Goal: Transaction & Acquisition: Purchase product/service

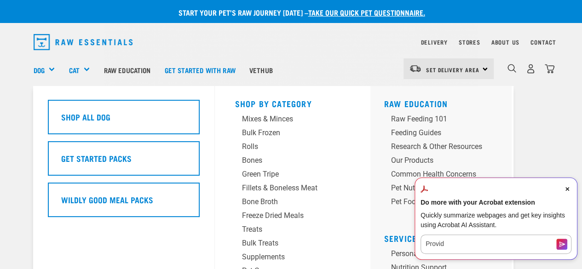
click at [46, 73] on div "Dog" at bounding box center [48, 69] width 29 height 37
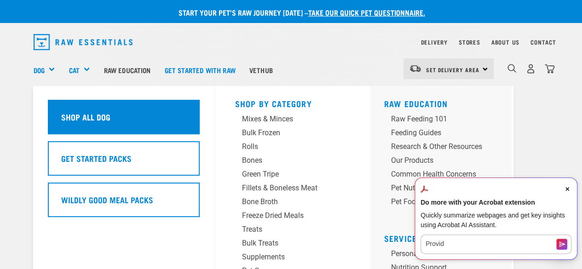
click at [65, 115] on h5 "Shop All Dog" at bounding box center [85, 117] width 49 height 12
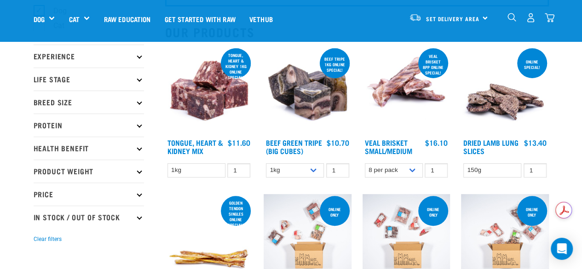
scroll to position [92, 0]
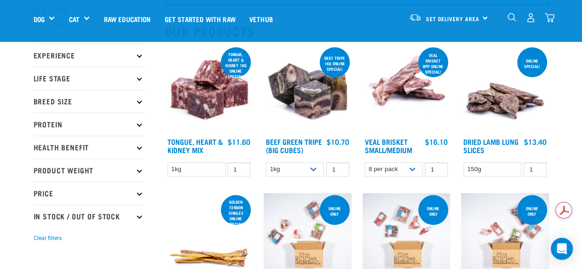
drag, startPoint x: 144, startPoint y: 170, endPoint x: 139, endPoint y: 171, distance: 5.6
click at [139, 171] on icon at bounding box center [139, 169] width 5 height 5
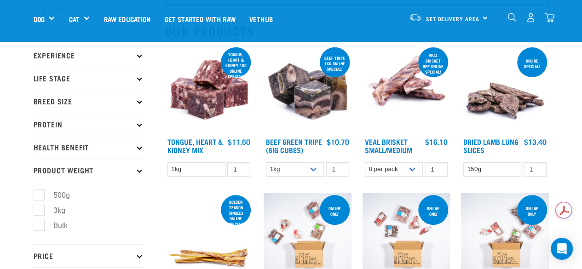
click at [39, 223] on label "Bulk" at bounding box center [55, 225] width 33 height 11
click at [39, 223] on input "Bulk" at bounding box center [37, 224] width 6 height 6
checkbox input "true"
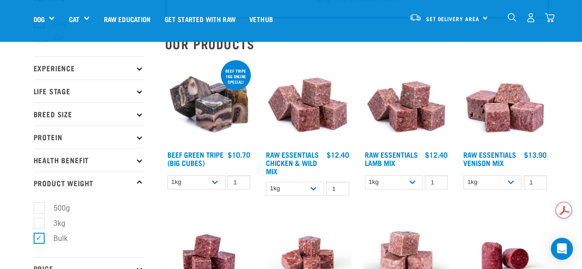
scroll to position [92, 0]
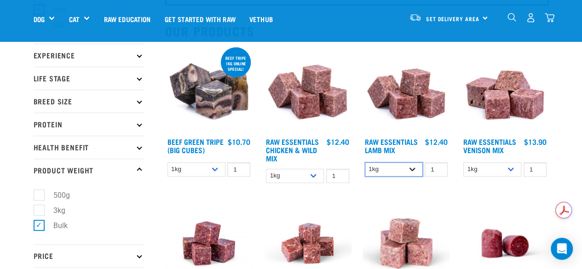
click at [409, 169] on select "1kg 3kg Bulk (10kg)" at bounding box center [394, 169] width 58 height 14
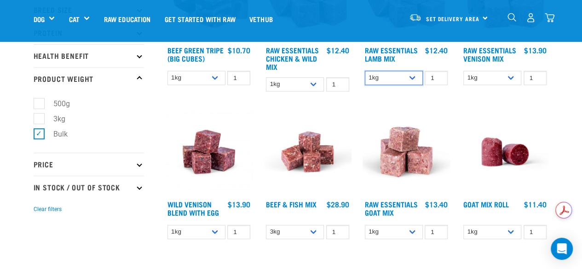
scroll to position [184, 0]
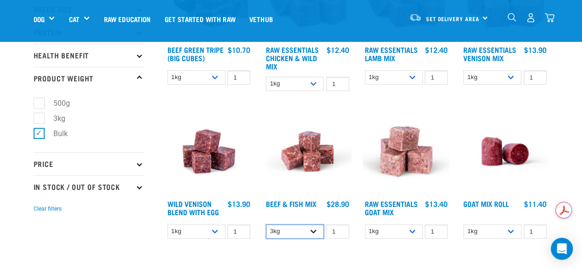
click at [317, 229] on select "3kg Bulk (10kg)" at bounding box center [295, 231] width 58 height 14
select select "435759"
click at [266, 224] on select "3kg Bulk (10kg)" at bounding box center [295, 231] width 58 height 14
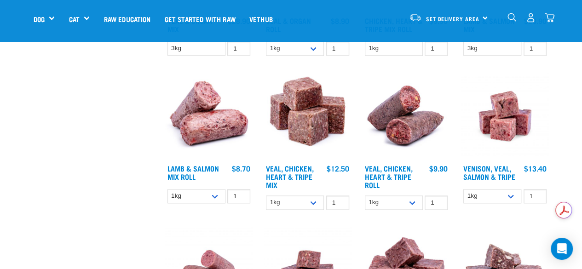
scroll to position [515, 0]
click at [513, 195] on select "1kg 3kg" at bounding box center [492, 195] width 58 height 14
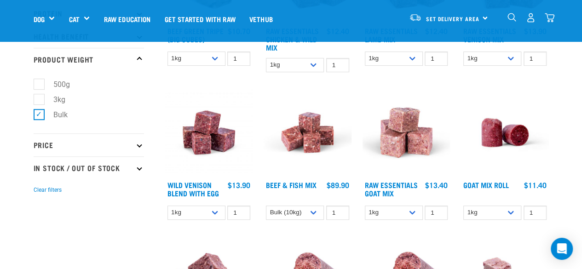
scroll to position [202, 0]
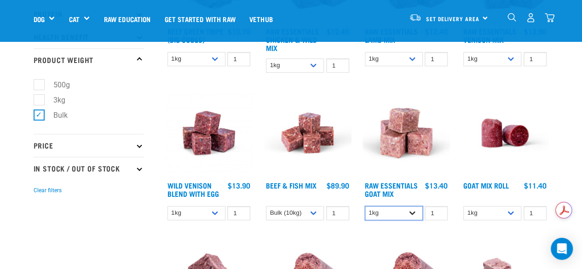
click at [415, 216] on select "1kg 3kg Bulk (10kg)" at bounding box center [394, 213] width 58 height 14
select select "344957"
click at [365, 206] on select "1kg 3kg Bulk (10kg)" at bounding box center [394, 213] width 58 height 14
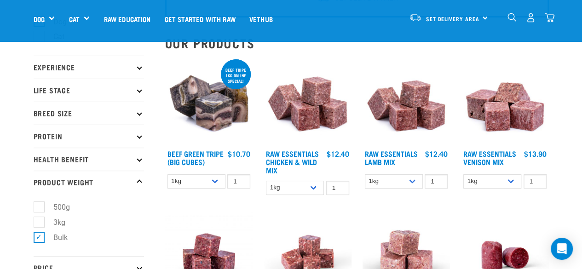
scroll to position [80, 0]
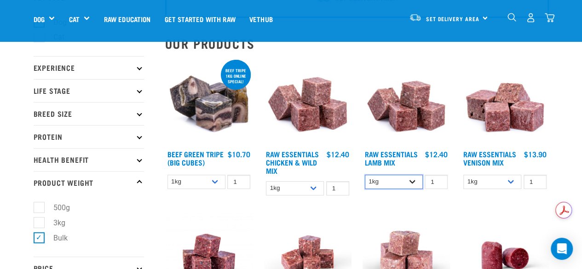
click at [416, 179] on select "1kg 3kg Bulk (10kg)" at bounding box center [394, 182] width 58 height 14
click at [365, 175] on select "1kg 3kg Bulk (10kg)" at bounding box center [394, 182] width 58 height 14
click at [413, 180] on select "1kg 3kg Bulk (10kg)" at bounding box center [394, 182] width 58 height 14
select select "758"
click at [365, 175] on select "1kg 3kg Bulk (10kg)" at bounding box center [394, 182] width 58 height 14
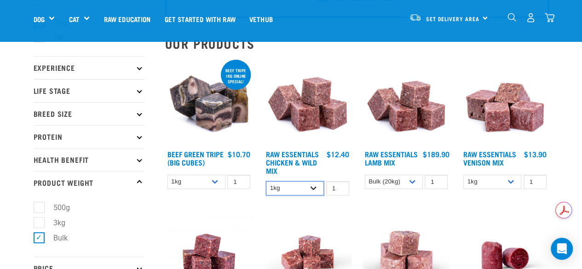
click at [314, 187] on select "1kg 3kg Bulk (10kg)" at bounding box center [295, 188] width 58 height 14
select select "14881"
click at [266, 181] on select "1kg 3kg Bulk (10kg)" at bounding box center [295, 188] width 58 height 14
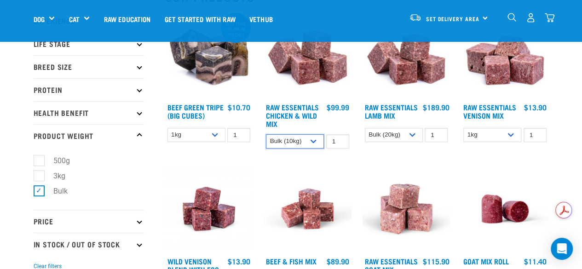
scroll to position [135, 0]
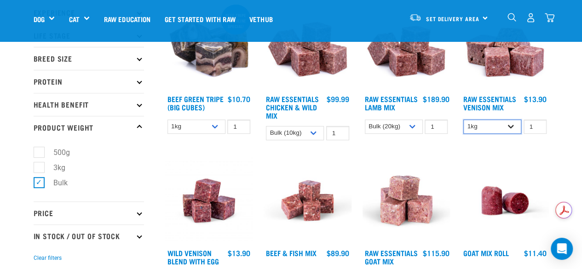
click at [508, 129] on select "1kg 3kg Bulk (20kg)" at bounding box center [492, 127] width 58 height 14
select select "732"
click at [463, 120] on select "1kg 3kg Bulk (20kg)" at bounding box center [492, 127] width 58 height 14
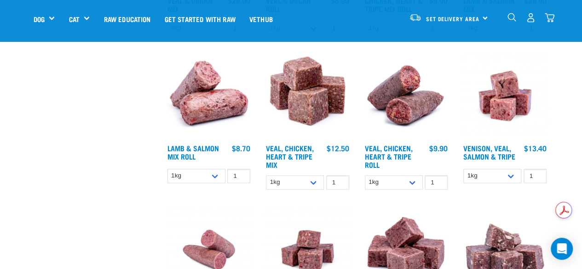
scroll to position [546, 0]
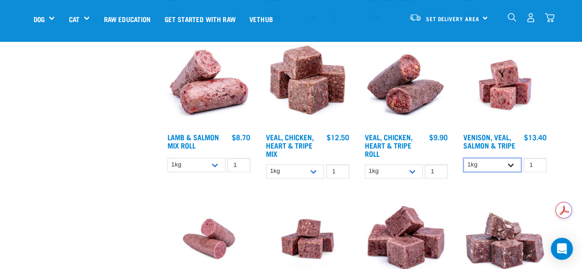
click at [513, 163] on select "1kg 3kg" at bounding box center [492, 165] width 58 height 14
click at [317, 169] on select "1kg 3kg" at bounding box center [295, 171] width 58 height 14
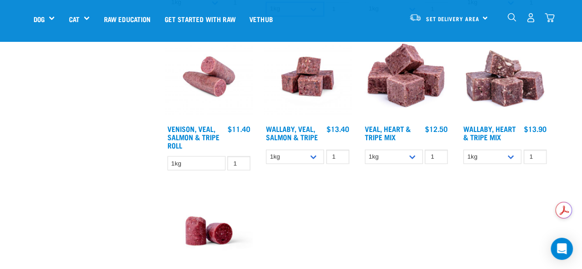
scroll to position [711, 0]
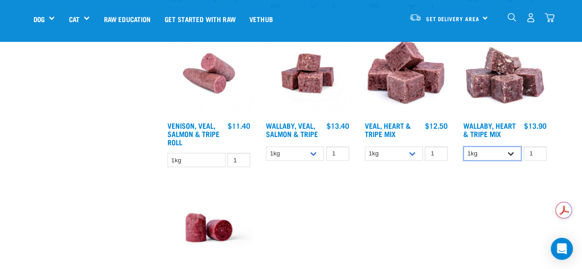
click at [506, 153] on select "1kg 3kg" at bounding box center [492, 153] width 58 height 14
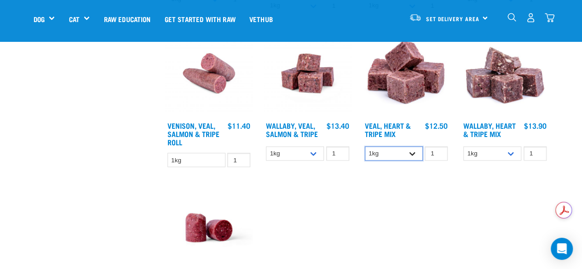
click at [403, 150] on select "1kg 3kg" at bounding box center [394, 153] width 58 height 14
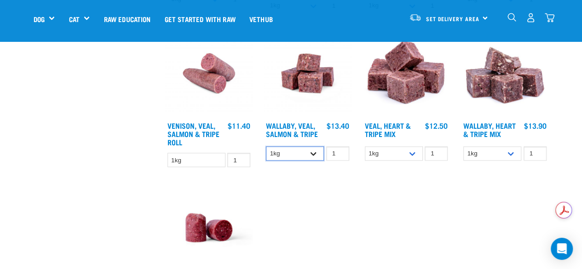
click at [316, 154] on select "1kg 3kg Bulk (18kg)" at bounding box center [295, 153] width 58 height 14
select select "278010"
click at [266, 146] on select "1kg 3kg Bulk (18kg)" at bounding box center [295, 153] width 58 height 14
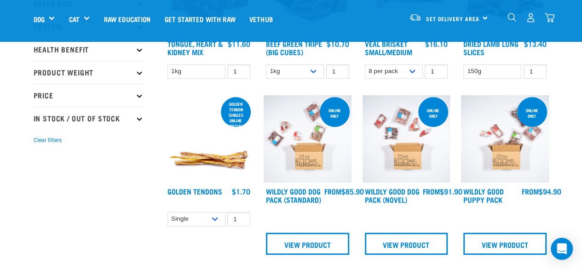
scroll to position [171, 0]
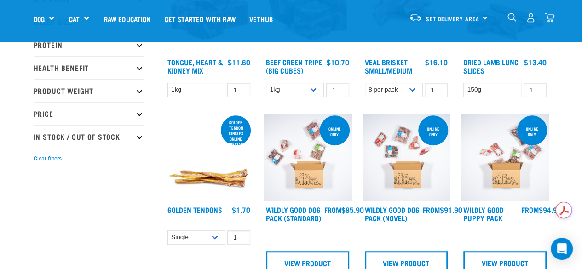
click at [378, 185] on img at bounding box center [406, 158] width 88 height 88
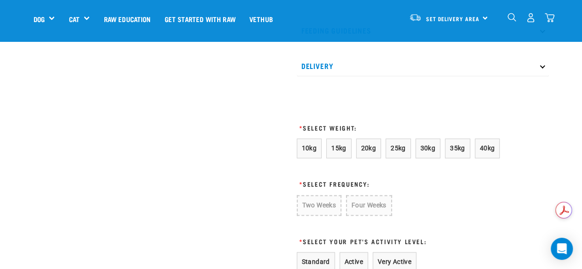
scroll to position [533, 0]
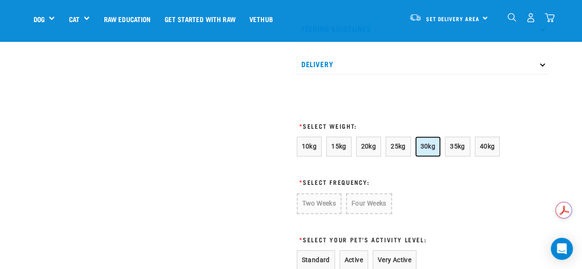
click at [420, 143] on span "30kg" at bounding box center [427, 146] width 15 height 7
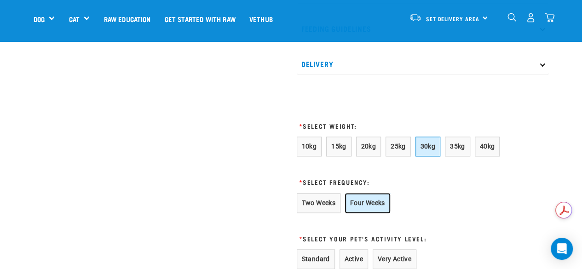
click at [372, 203] on button "Four Weeks" at bounding box center [367, 203] width 45 height 20
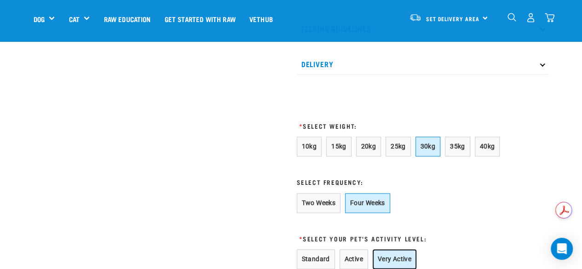
click at [388, 254] on button "Very Active" at bounding box center [394, 259] width 44 height 20
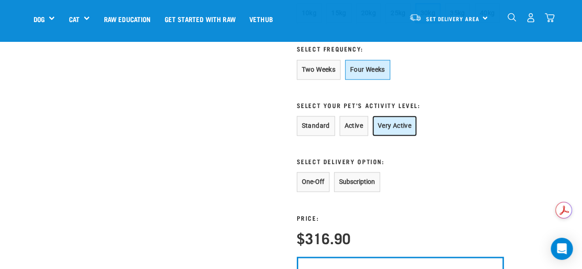
scroll to position [680, 0]
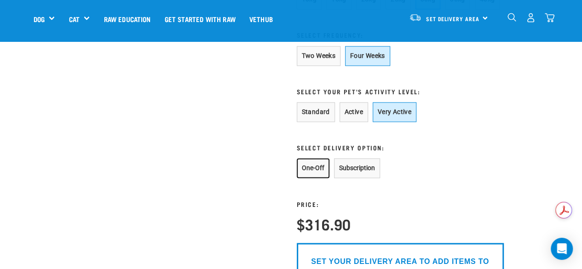
click at [306, 166] on button "One-Off" at bounding box center [313, 168] width 33 height 20
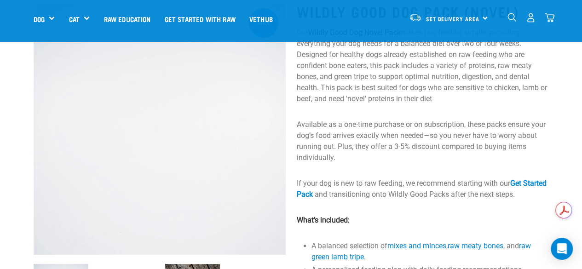
scroll to position [74, 0]
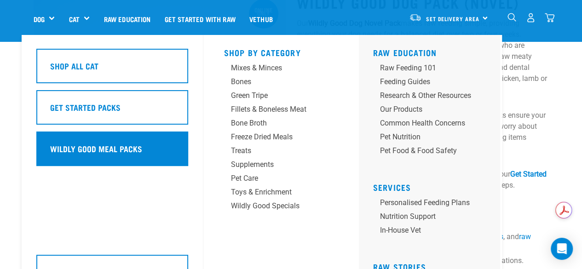
click at [74, 140] on div "Wildly Good Meal Packs" at bounding box center [112, 148] width 152 height 34
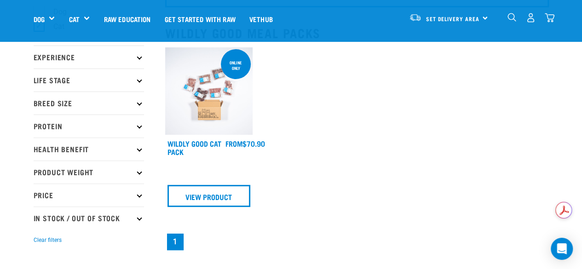
scroll to position [98, 0]
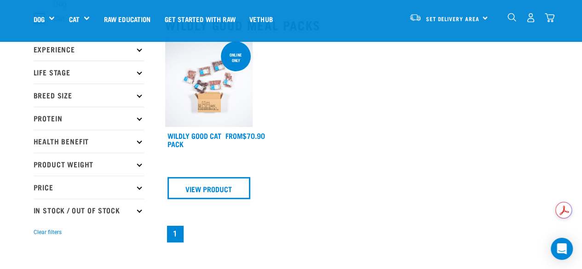
click at [235, 104] on img at bounding box center [209, 84] width 88 height 88
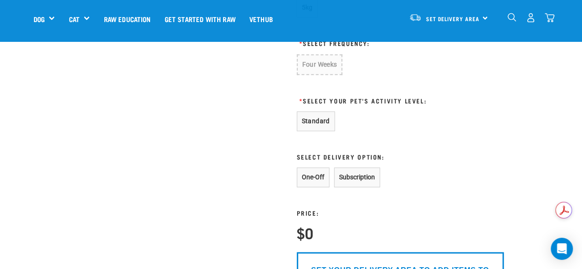
scroll to position [521, 0]
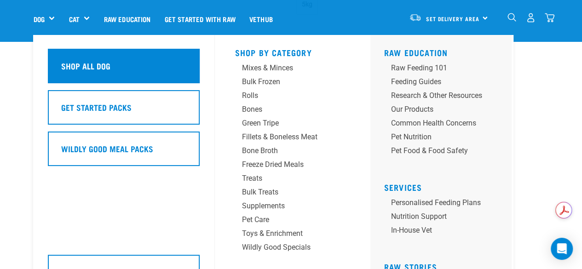
click at [85, 80] on div "Shop All Dog" at bounding box center [124, 66] width 152 height 34
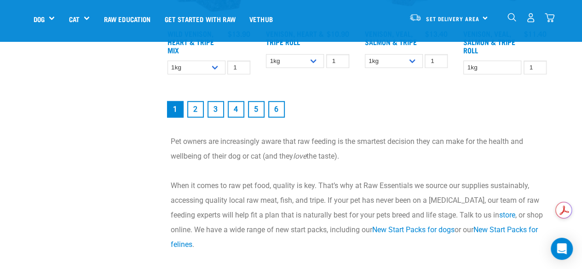
scroll to position [1312, 0]
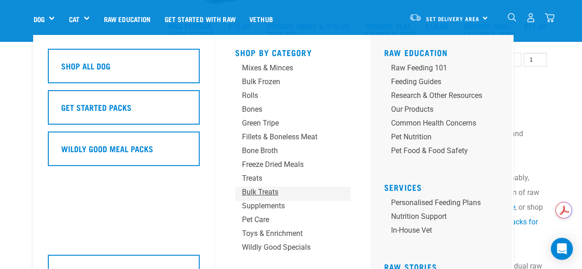
click at [264, 195] on div "Bulk Treats" at bounding box center [285, 192] width 86 height 11
